Goal: Navigation & Orientation: Find specific page/section

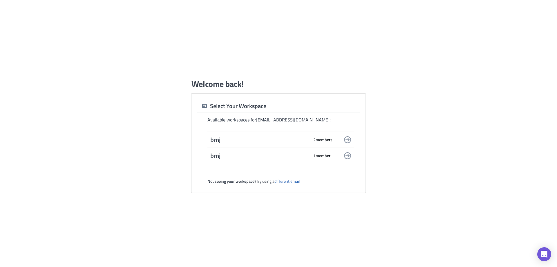
click at [285, 139] on span "bmj" at bounding box center [259, 139] width 99 height 8
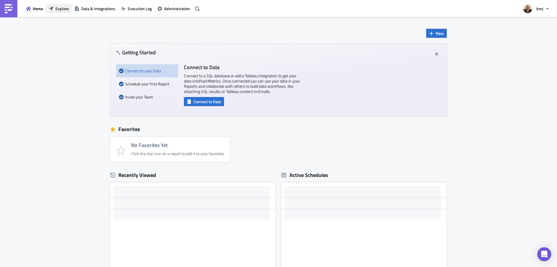
click at [68, 6] on span "Explore" at bounding box center [61, 9] width 13 height 6
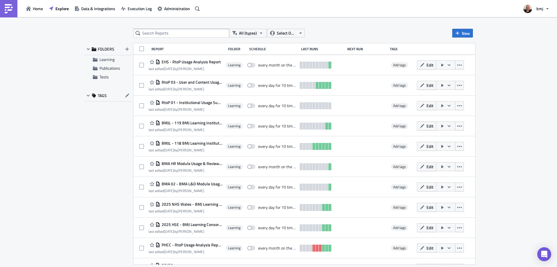
click at [522, 58] on div "All (types) Select Owner New FOLDERS Learning Publications Tests TAGS Report Fo…" at bounding box center [278, 142] width 557 height 250
